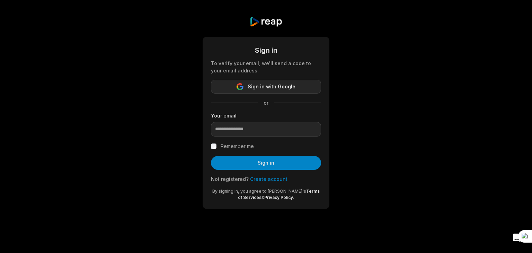
click at [238, 88] on icon "button" at bounding box center [240, 88] width 6 height 3
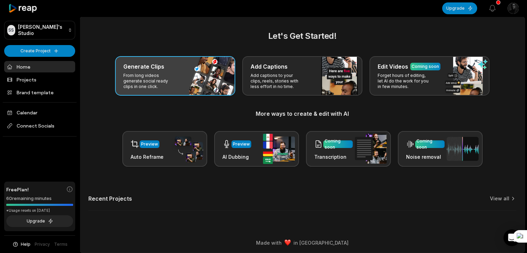
click at [166, 65] on div "Generate Clips" at bounding box center [175, 66] width 104 height 8
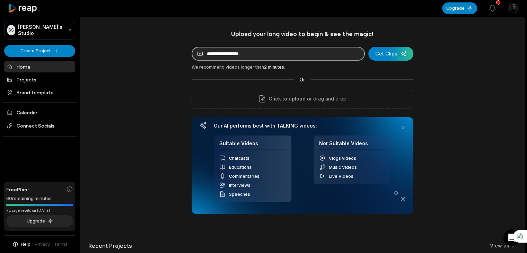
click at [252, 56] on input at bounding box center [278, 54] width 173 height 14
paste input "**********"
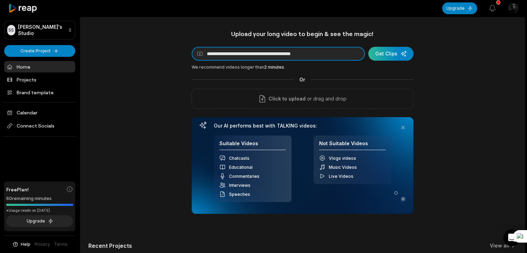
type input "**********"
click at [385, 58] on div "submit" at bounding box center [390, 54] width 45 height 14
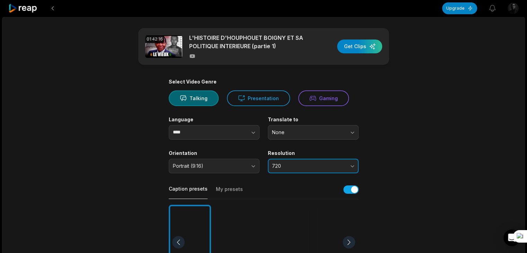
click at [348, 161] on button "720" at bounding box center [313, 166] width 91 height 15
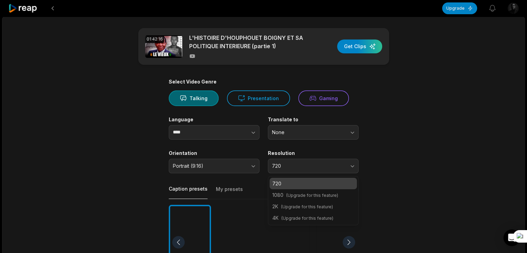
click at [384, 154] on main "01:42:16 L'HISTOIRE D'HOUPHOUET BOIGNY ET SA POLITIQUE INTERIEURE (partie 1) Ge…" at bounding box center [263, 240] width 335 height 424
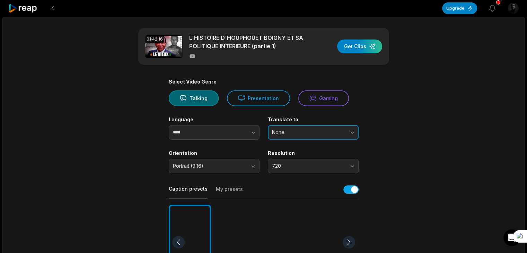
click at [352, 131] on button "None" at bounding box center [313, 132] width 91 height 15
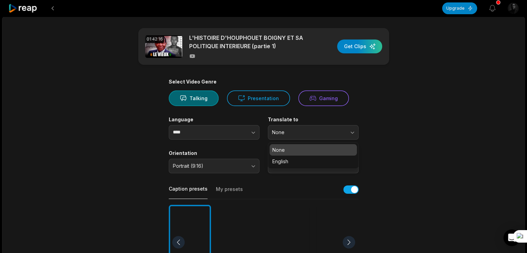
click at [381, 131] on main "01:42:16 L'HISTOIRE D'HOUPHOUET BOIGNY ET SA POLITIQUE INTERIEURE (partie 1) Ge…" at bounding box center [263, 240] width 335 height 424
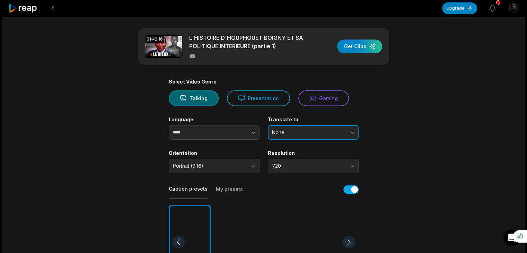
click at [352, 130] on button "None" at bounding box center [313, 132] width 91 height 15
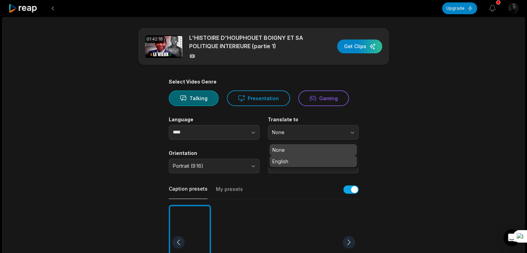
click at [314, 159] on p "English" at bounding box center [313, 161] width 82 height 7
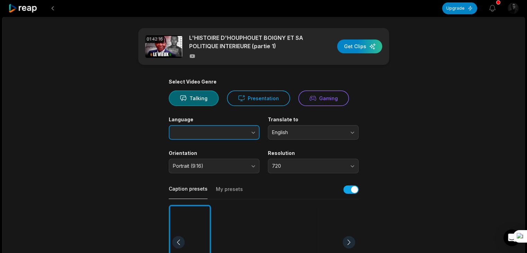
click at [251, 133] on icon "button" at bounding box center [253, 132] width 7 height 7
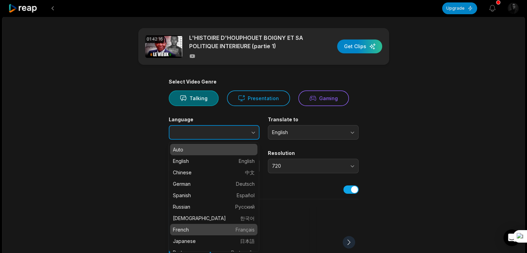
type input "******"
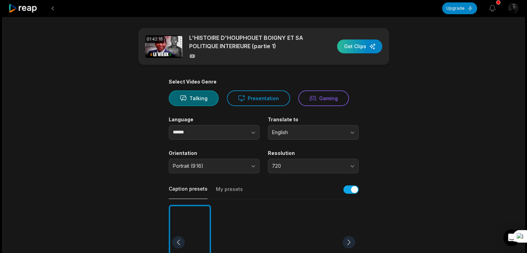
click at [365, 48] on div "button" at bounding box center [359, 46] width 45 height 14
click at [336, 47] on div "01:42:16 L'HISTOIRE D'HOUPHOUET BOIGNY ET SA POLITIQUE INTERIEURE (partie 1) Ge…" at bounding box center [263, 46] width 251 height 37
click at [353, 47] on div "button" at bounding box center [359, 46] width 45 height 14
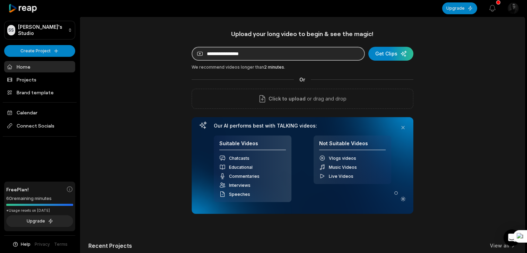
click at [286, 56] on input at bounding box center [278, 54] width 173 height 14
paste input "**********"
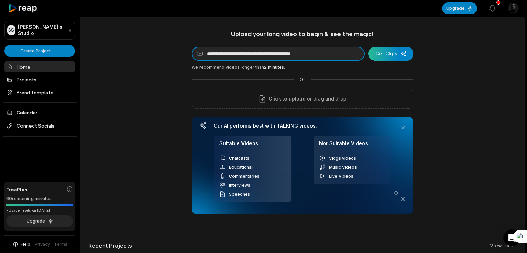
type input "**********"
click at [390, 50] on div "submit" at bounding box center [390, 54] width 45 height 14
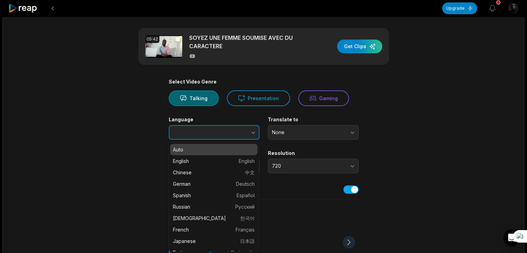
click at [251, 134] on icon "button" at bounding box center [253, 132] width 7 height 7
type input "******"
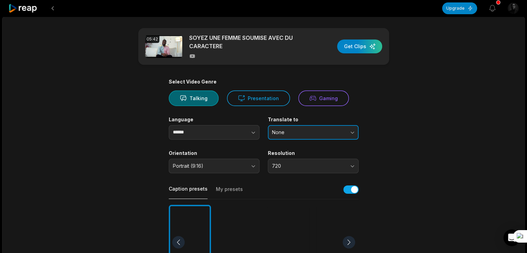
click at [307, 127] on button "None" at bounding box center [313, 132] width 91 height 15
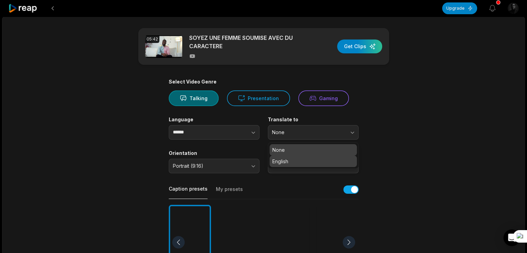
click at [290, 161] on p "English" at bounding box center [313, 161] width 82 height 7
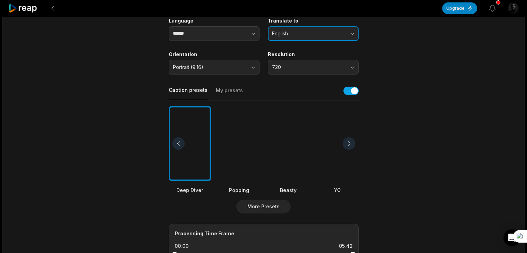
scroll to position [100, 0]
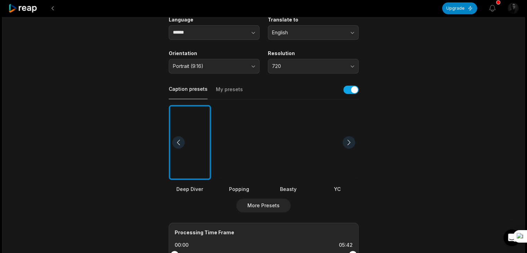
click at [279, 145] on div at bounding box center [288, 142] width 42 height 75
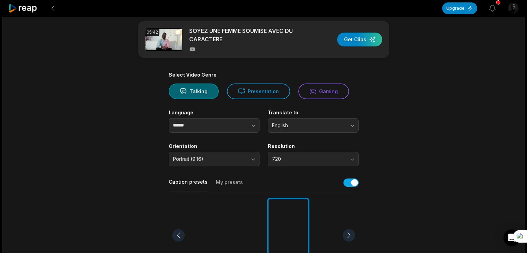
scroll to position [0, 0]
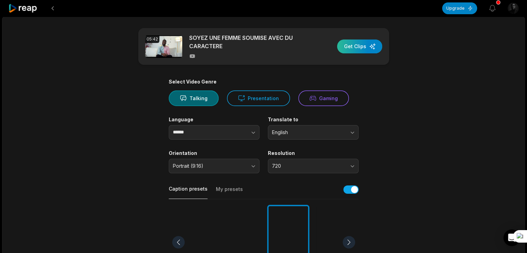
click at [359, 49] on div "button" at bounding box center [359, 46] width 45 height 14
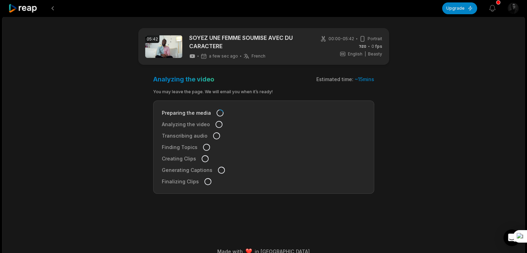
scroll to position [10, 0]
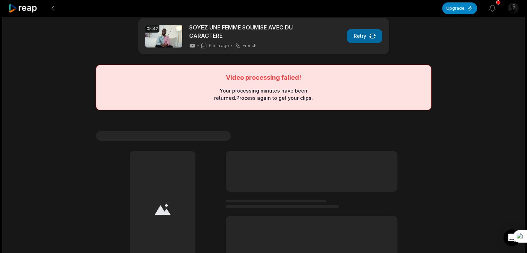
click at [362, 38] on button "Retry" at bounding box center [364, 36] width 35 height 14
click at [360, 38] on button "Retry" at bounding box center [364, 36] width 35 height 14
click at [368, 33] on button "Retry" at bounding box center [364, 36] width 35 height 14
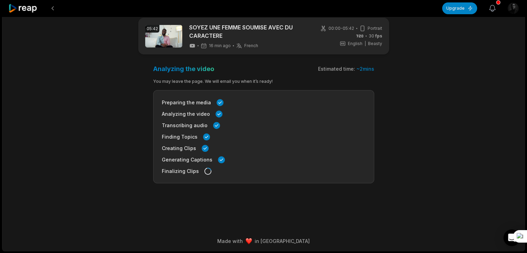
click at [495, 9] on icon "button" at bounding box center [493, 8] width 6 height 6
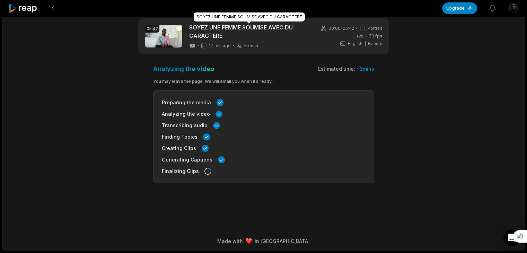
click at [201, 32] on link "SOYEZ UNE FEMME SOUMISE AVEC DU CARACTERE" at bounding box center [249, 31] width 120 height 17
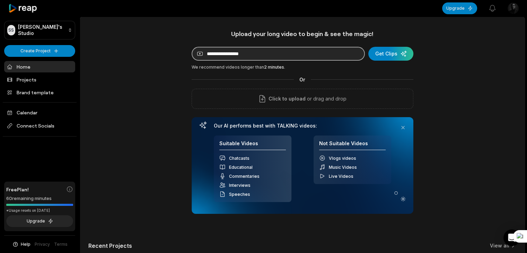
click at [274, 56] on input at bounding box center [278, 54] width 173 height 14
paste input "**********"
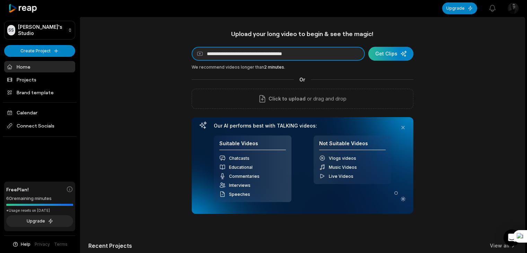
type input "**********"
click at [381, 56] on div "submit" at bounding box center [390, 54] width 45 height 14
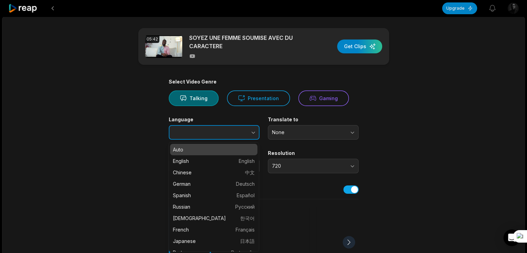
click at [249, 131] on button "button" at bounding box center [239, 132] width 39 height 15
type input "******"
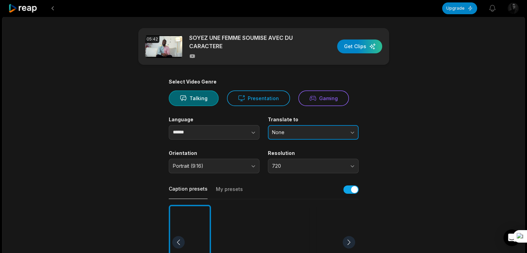
click at [301, 126] on button "None" at bounding box center [313, 132] width 91 height 15
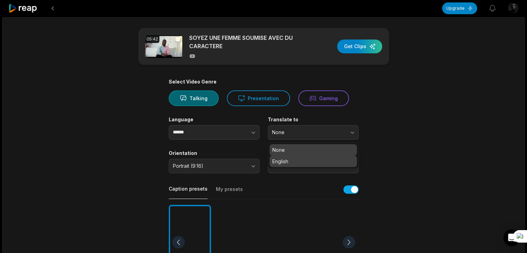
click at [287, 161] on p "English" at bounding box center [313, 161] width 82 height 7
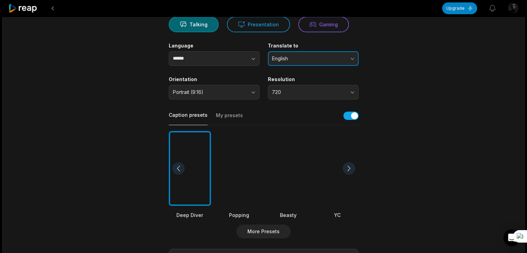
scroll to position [78, 0]
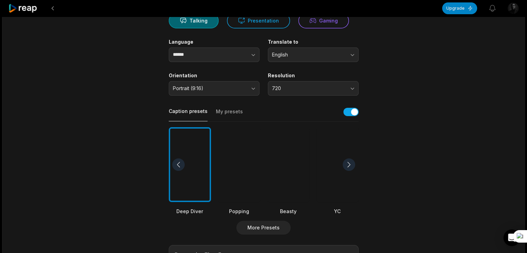
click at [297, 158] on div at bounding box center [288, 164] width 42 height 75
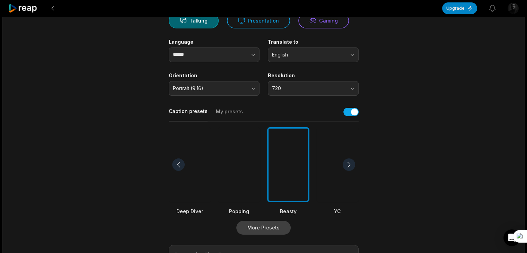
click at [277, 230] on button "More Presets" at bounding box center [263, 228] width 54 height 14
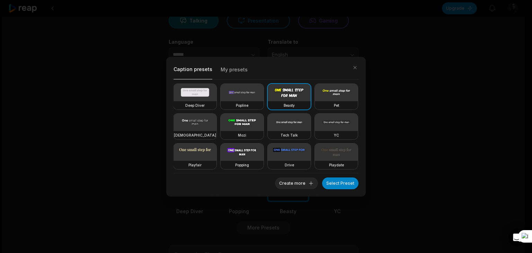
click at [371, 203] on div "Caption presets My presets Deep Diver Popline Beasty Pet Zen Mozi Tech Talk YC …" at bounding box center [266, 126] width 532 height 253
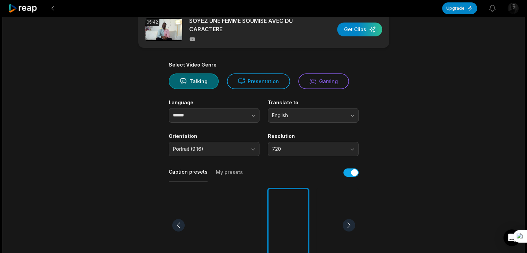
scroll to position [0, 0]
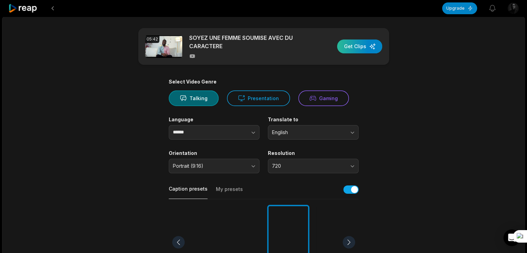
click at [365, 47] on div "button" at bounding box center [359, 46] width 45 height 14
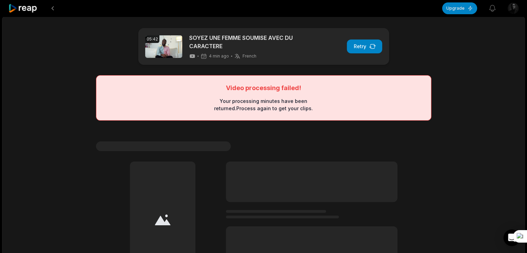
click at [365, 47] on button "Retry" at bounding box center [364, 46] width 35 height 14
click at [371, 46] on icon "button" at bounding box center [372, 46] width 7 height 7
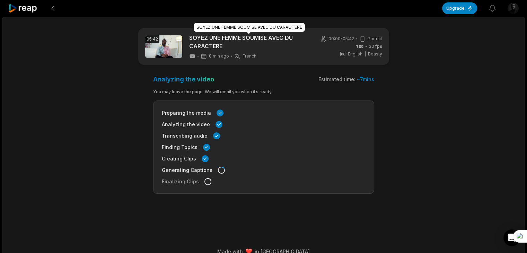
click at [254, 41] on link "SOYEZ UNE FEMME SOUMISE AVEC DU CARACTERE" at bounding box center [249, 42] width 120 height 17
click at [232, 96] on div "Analyzing the video Estimated time: ~ 7 mins You may leave the page. We will em…" at bounding box center [263, 134] width 221 height 118
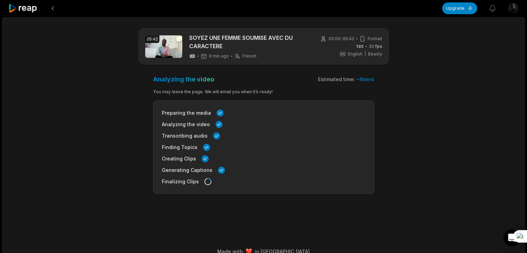
scroll to position [10, 0]
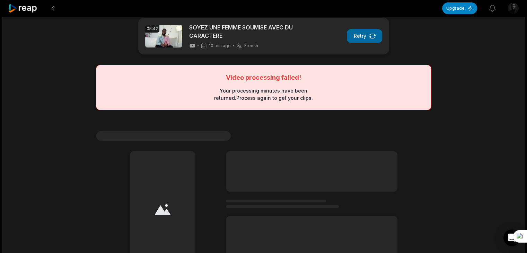
click at [353, 39] on button "Retry" at bounding box center [364, 36] width 35 height 14
click at [371, 39] on icon "button" at bounding box center [372, 36] width 7 height 7
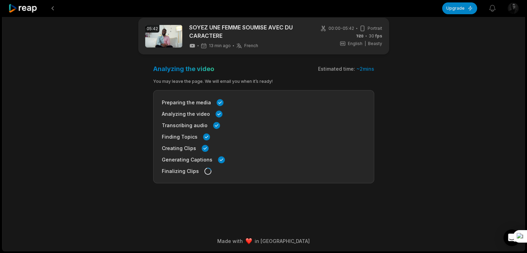
click at [184, 172] on span "Finalizing Clips" at bounding box center [180, 170] width 37 height 7
click at [238, 77] on div "Analyzing the video Estimated time: ~ 2 mins You may leave the page. We will em…" at bounding box center [263, 124] width 221 height 118
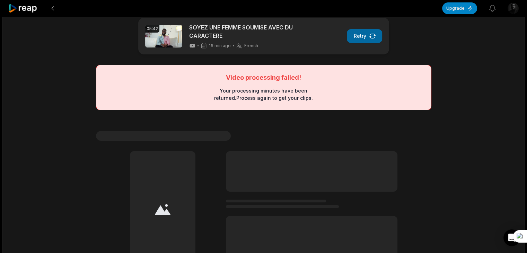
click at [360, 39] on button "Retry" at bounding box center [364, 36] width 35 height 14
click at [373, 33] on icon "button" at bounding box center [372, 36] width 7 height 7
click at [371, 34] on icon "button" at bounding box center [372, 36] width 6 height 4
click at [364, 36] on button "Retry" at bounding box center [364, 36] width 35 height 14
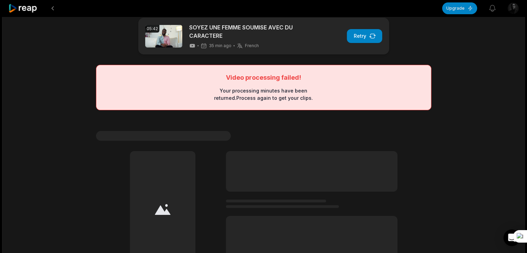
click at [358, 45] on div "05:42 SOYEZ UNE FEMME SOUMISE AVEC DU CARACTERE 35 min ago French fr Retry" at bounding box center [263, 36] width 251 height 37
click at [361, 41] on button "Retry" at bounding box center [364, 36] width 35 height 14
click at [363, 38] on button "Retry" at bounding box center [364, 36] width 35 height 14
click at [366, 30] on button "Retry" at bounding box center [364, 36] width 35 height 14
